Goal: Use online tool/utility: Utilize a website feature to perform a specific function

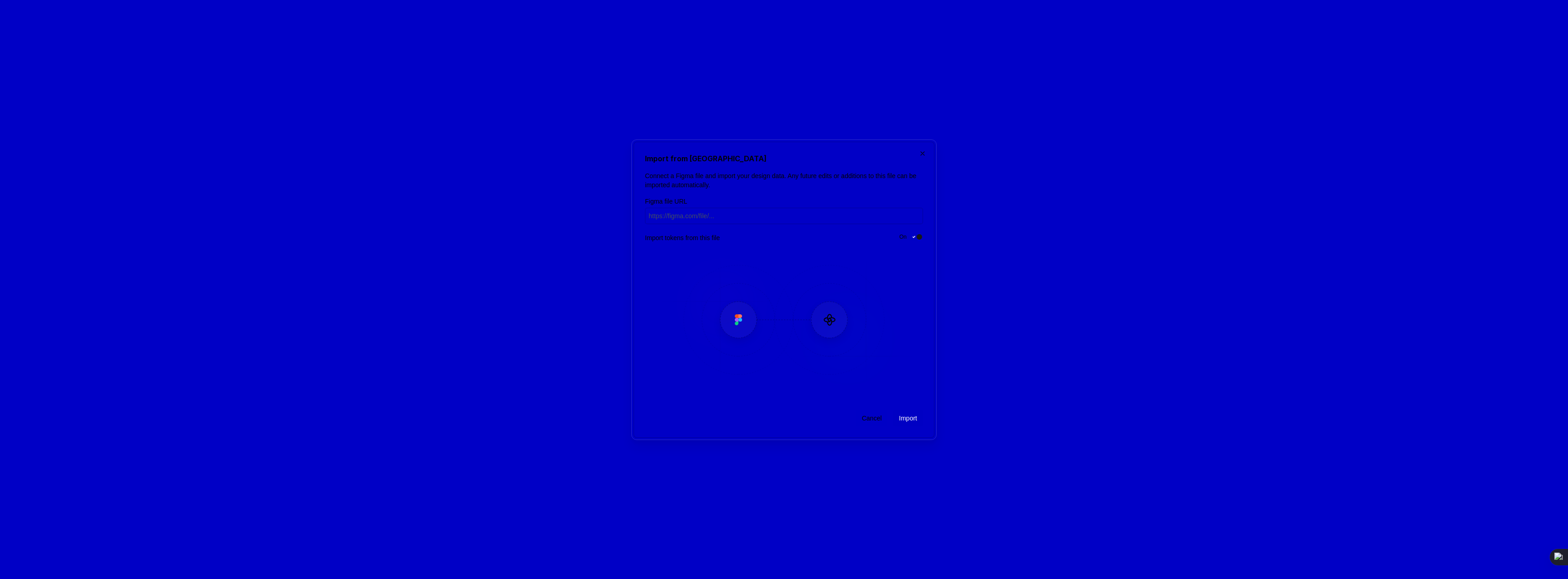
click at [863, 417] on span "Cancel" at bounding box center [872, 419] width 20 height 9
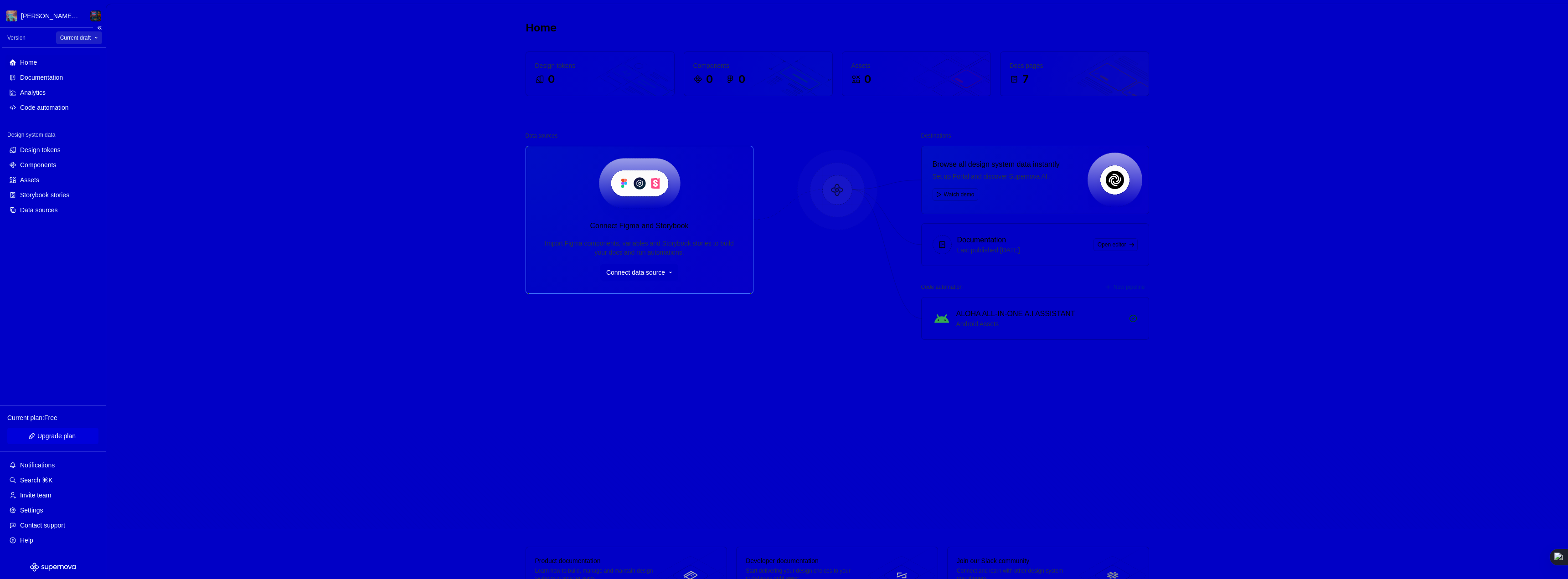
click at [85, 40] on html "Aloha Nova's Twisted Universe Version Current draft Home Documentation Analytic…" at bounding box center [784, 290] width 1568 height 579
click at [102, 69] on div "v 1 - Aloha Nova Universe & NFT Garage" at bounding box center [128, 75] width 117 height 18
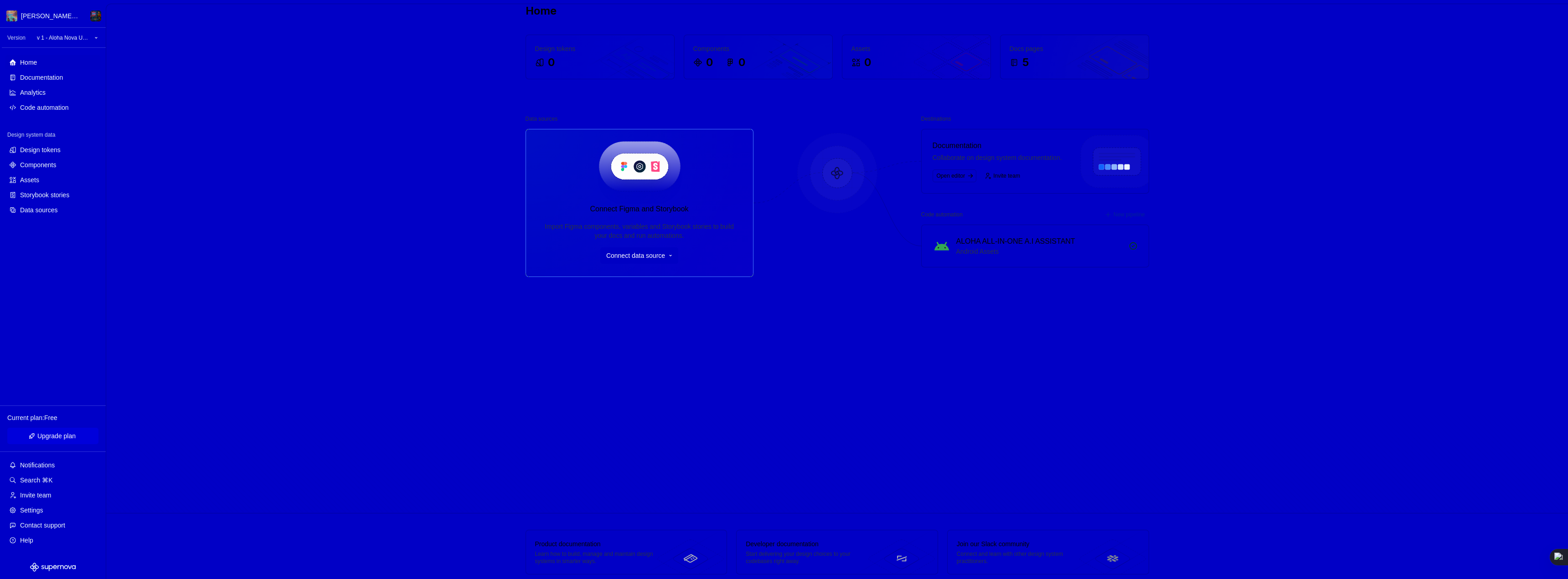
scroll to position [29, 0]
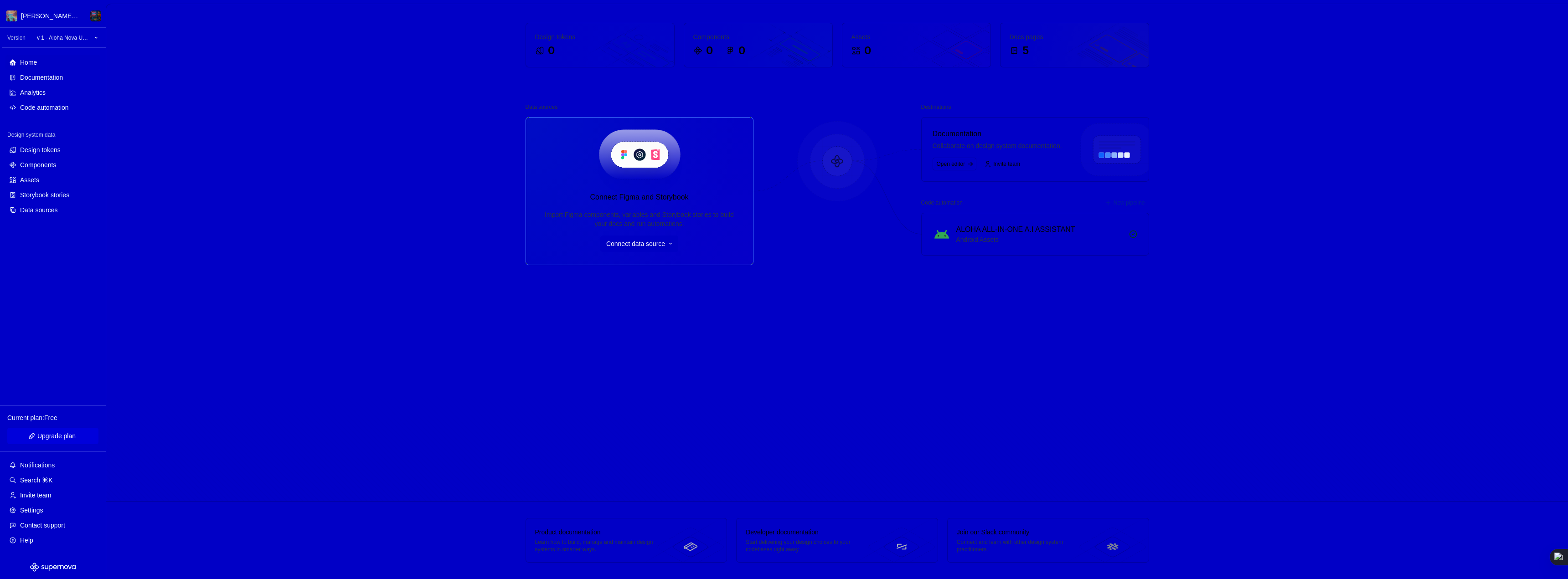
click at [995, 229] on div "ALOHA ALL-IN-ONE A.I ASSISTANT" at bounding box center [1016, 229] width 119 height 11
click at [1127, 208] on button "New pipeline" at bounding box center [1125, 202] width 47 height 12
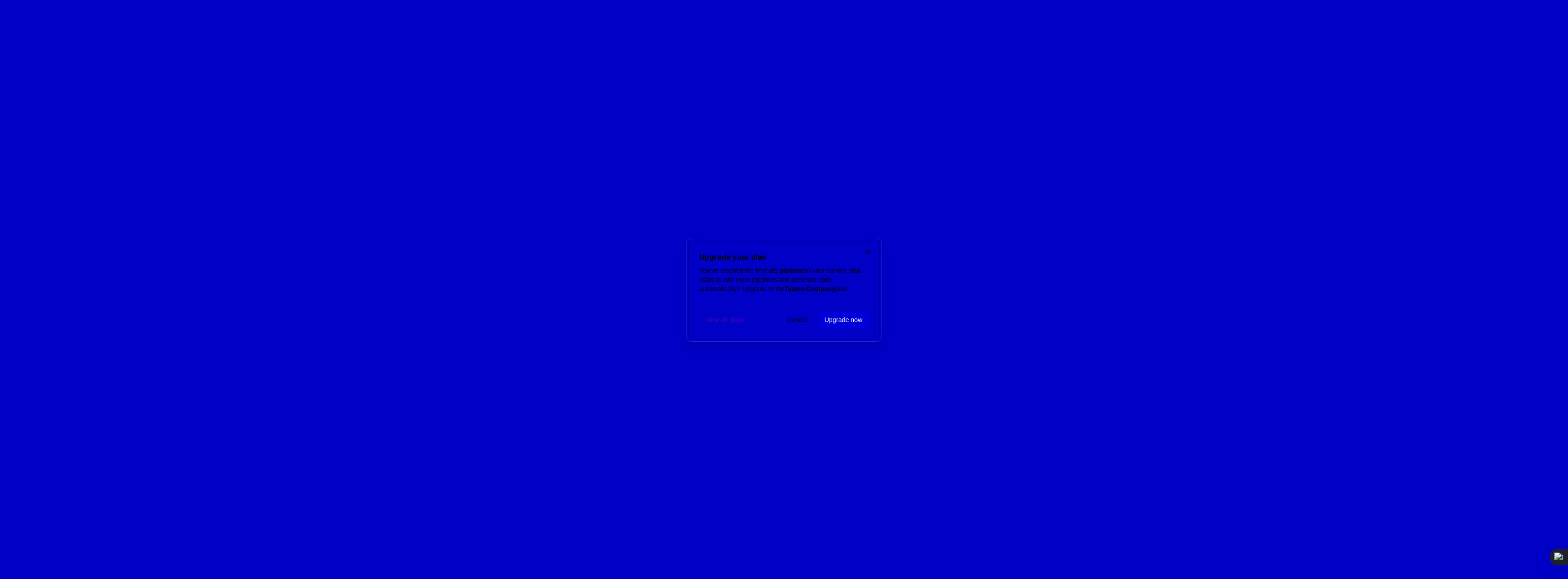
click at [789, 324] on span "Cancel" at bounding box center [797, 320] width 20 height 9
